Goal: Information Seeking & Learning: Learn about a topic

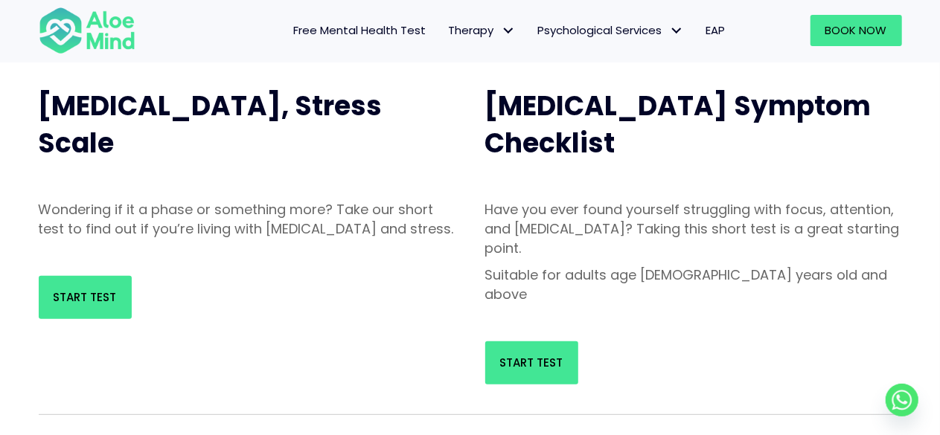
scroll to position [160, 0]
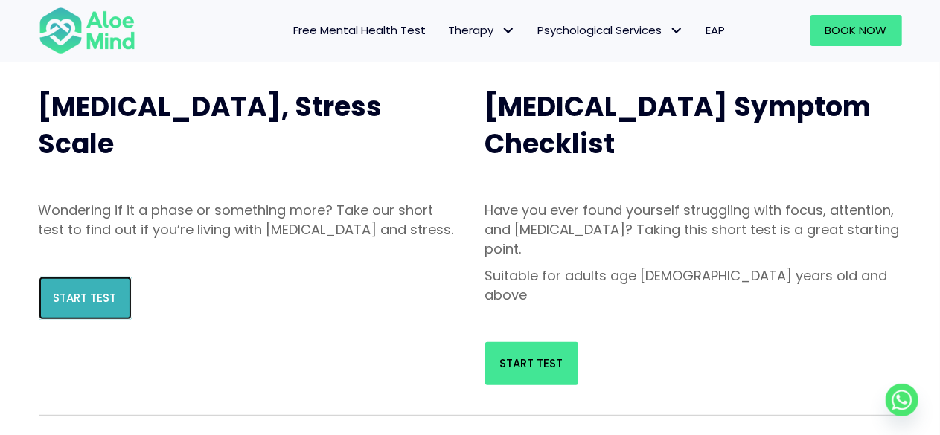
click at [98, 306] on link "Start Test" at bounding box center [85, 298] width 93 height 43
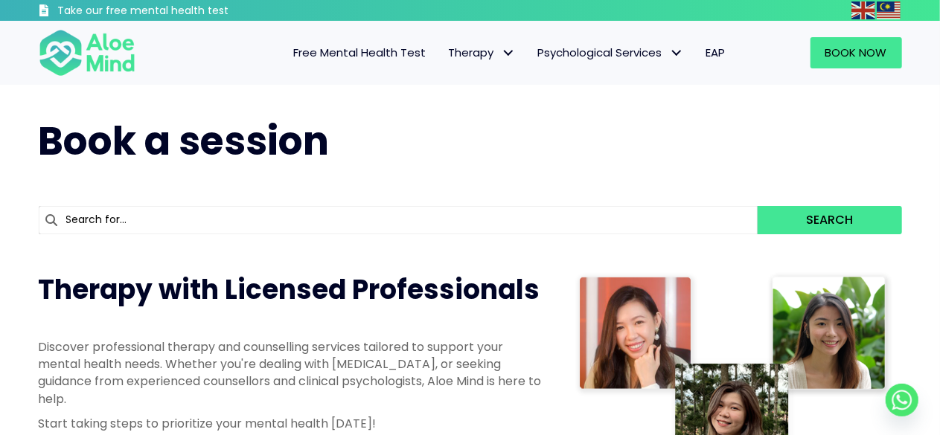
click at [314, 42] on link "Free Mental Health Test" at bounding box center [360, 52] width 155 height 31
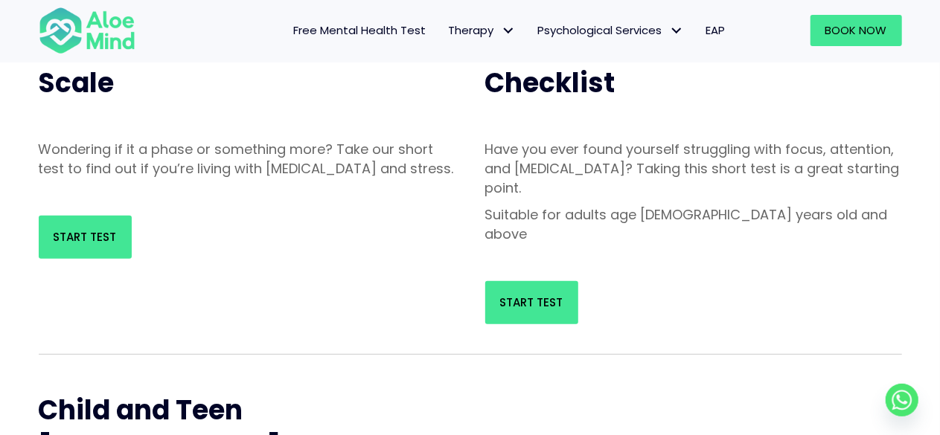
scroll to position [225, 0]
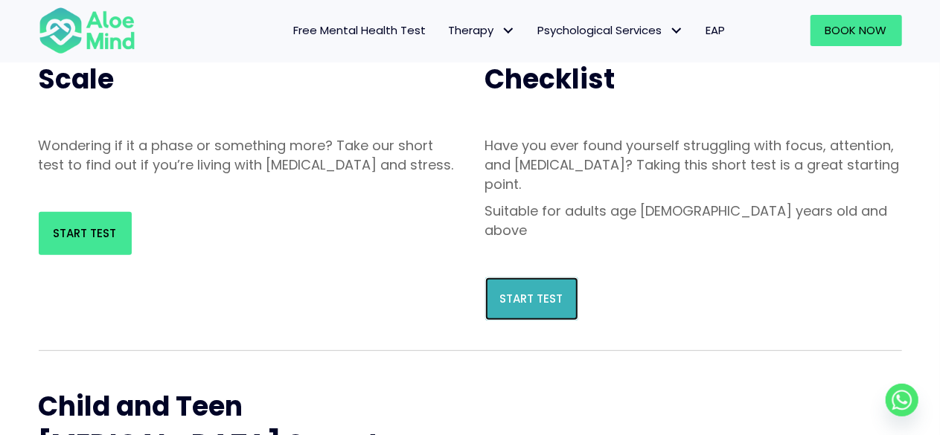
click at [502, 291] on span "Start Test" at bounding box center [531, 299] width 63 height 16
